Goal: Task Accomplishment & Management: Use online tool/utility

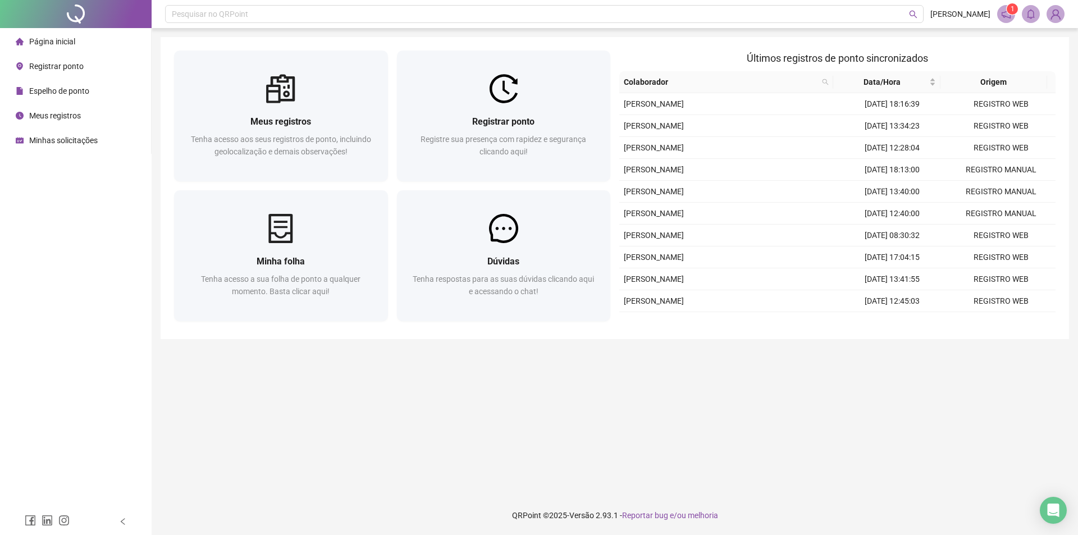
click at [80, 62] on span "Registrar ponto" at bounding box center [56, 66] width 54 height 9
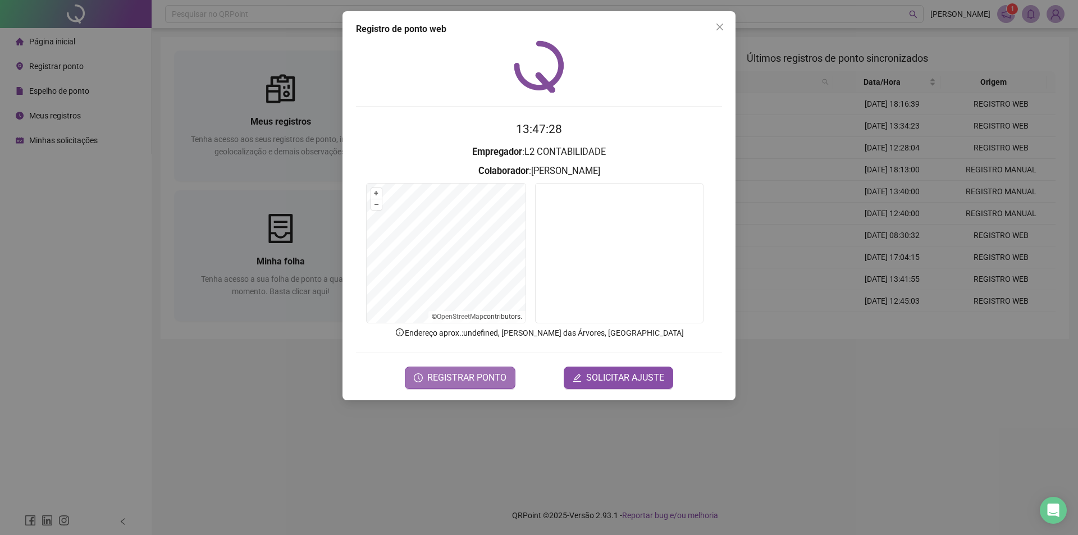
click at [465, 371] on span "REGISTRAR PONTO" at bounding box center [466, 377] width 79 height 13
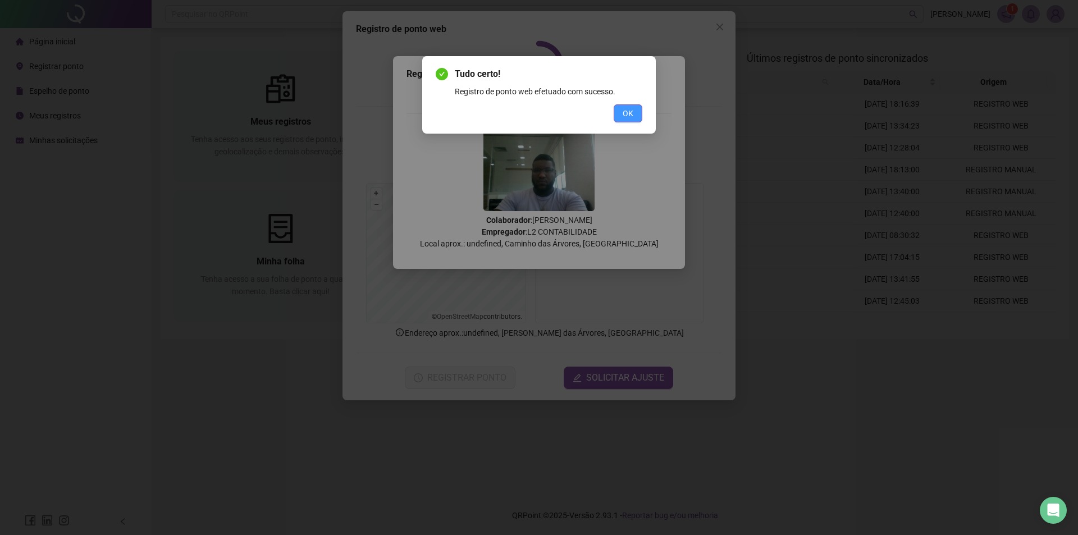
click at [633, 116] on button "OK" at bounding box center [627, 113] width 29 height 18
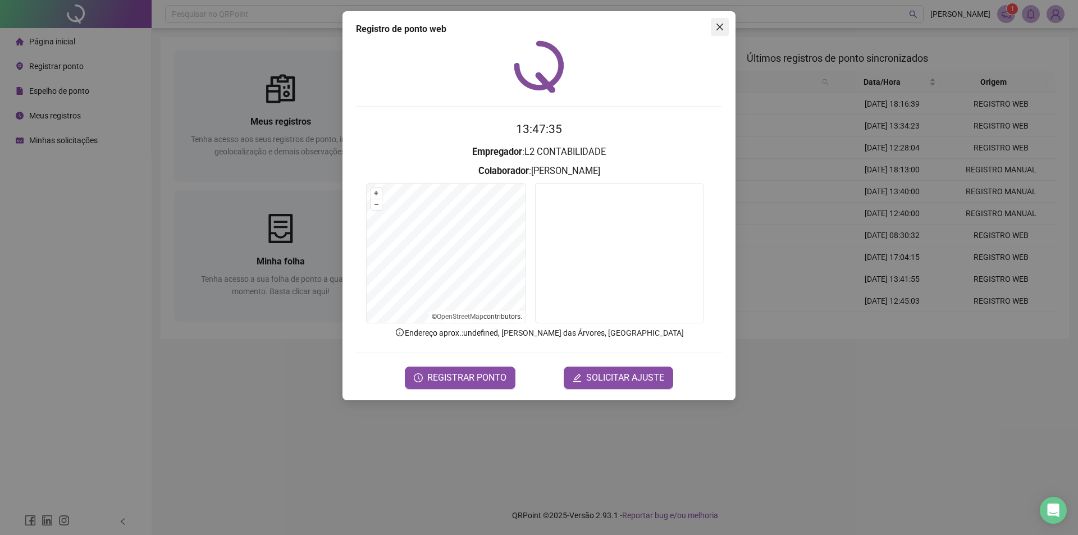
drag, startPoint x: 723, startPoint y: 27, endPoint x: 553, endPoint y: 84, distance: 179.1
click at [723, 30] on icon "close" at bounding box center [719, 26] width 9 height 9
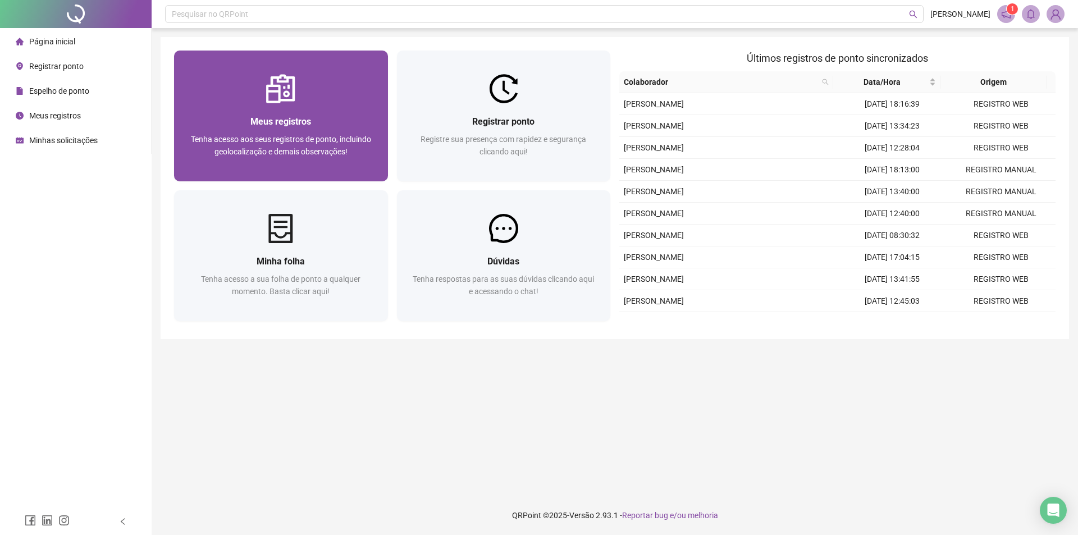
click at [264, 156] on span "Tenha acesso aos seus registros de ponto, incluindo geolocalização e demais obs…" at bounding box center [281, 145] width 180 height 21
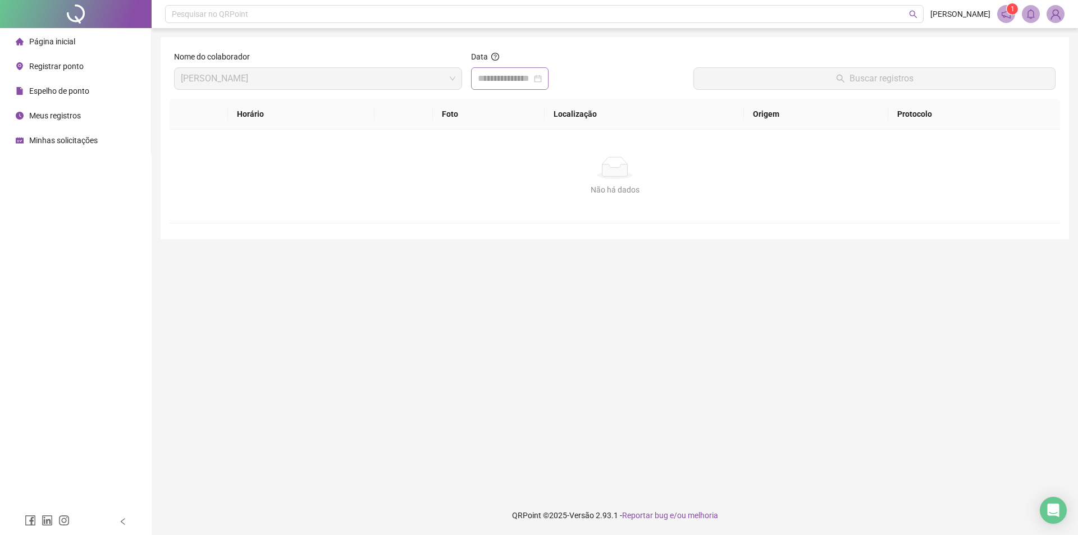
click at [548, 84] on div at bounding box center [509, 78] width 77 height 22
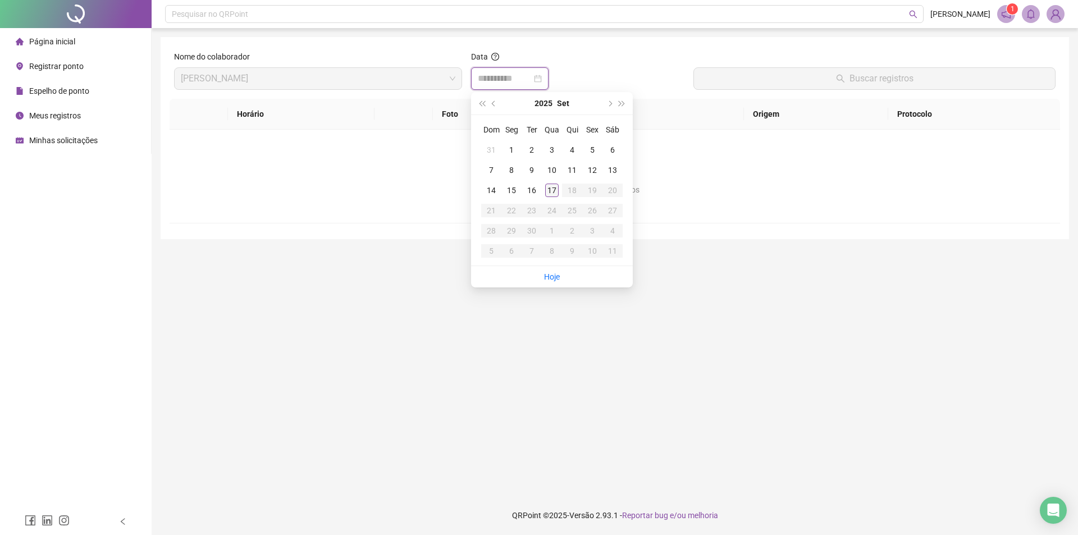
type input "**********"
click at [554, 191] on div "17" at bounding box center [551, 190] width 13 height 13
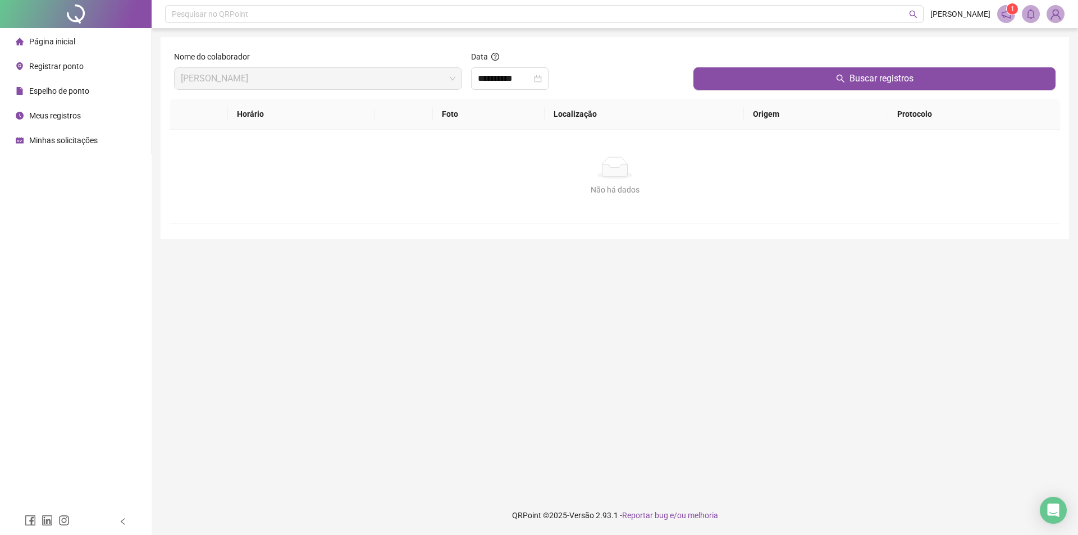
click at [792, 93] on div "Buscar registros" at bounding box center [874, 75] width 371 height 48
click at [792, 89] on button "Buscar registros" at bounding box center [874, 78] width 362 height 22
